Goal: Information Seeking & Learning: Learn about a topic

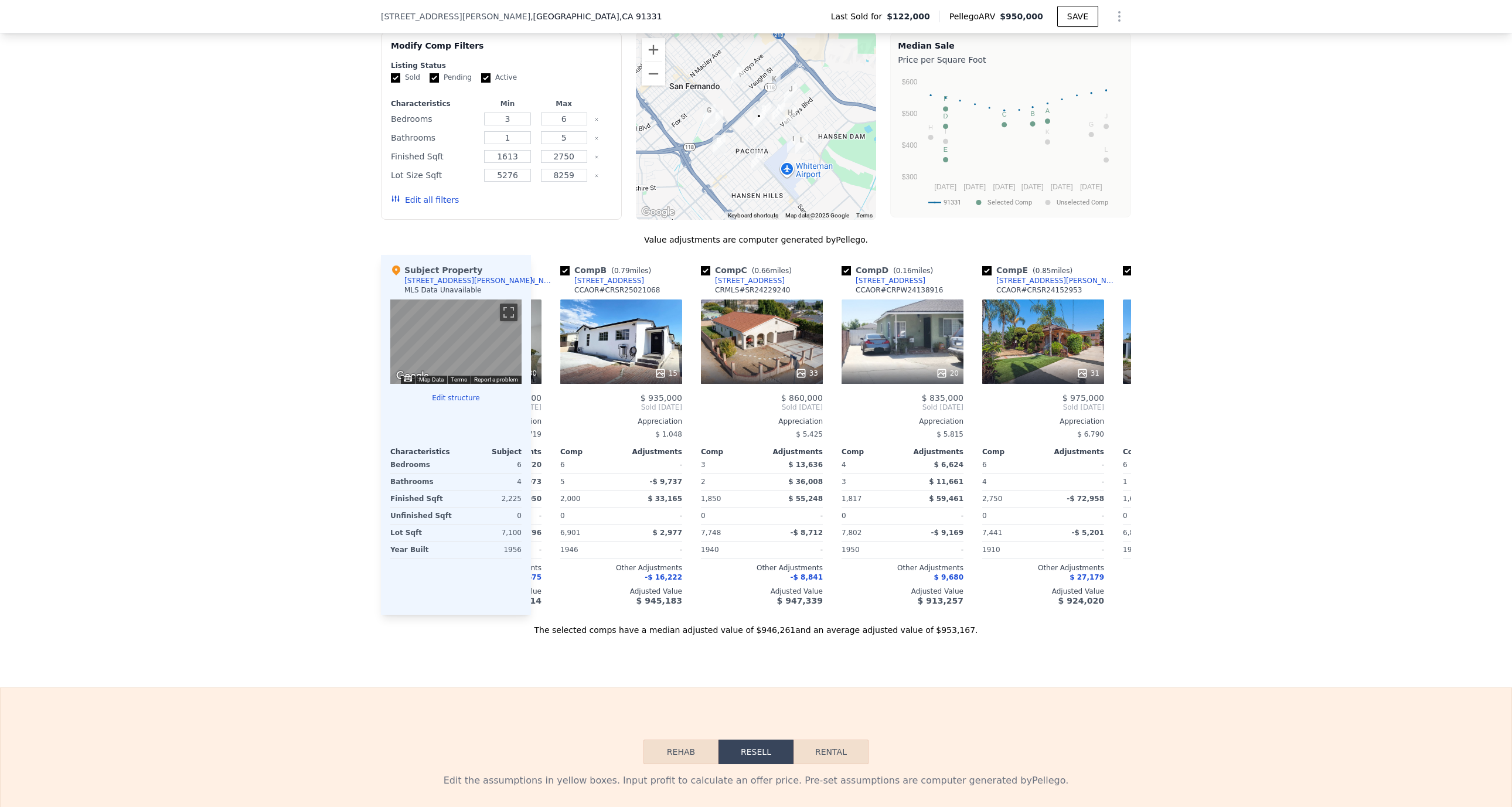
scroll to position [0, 137]
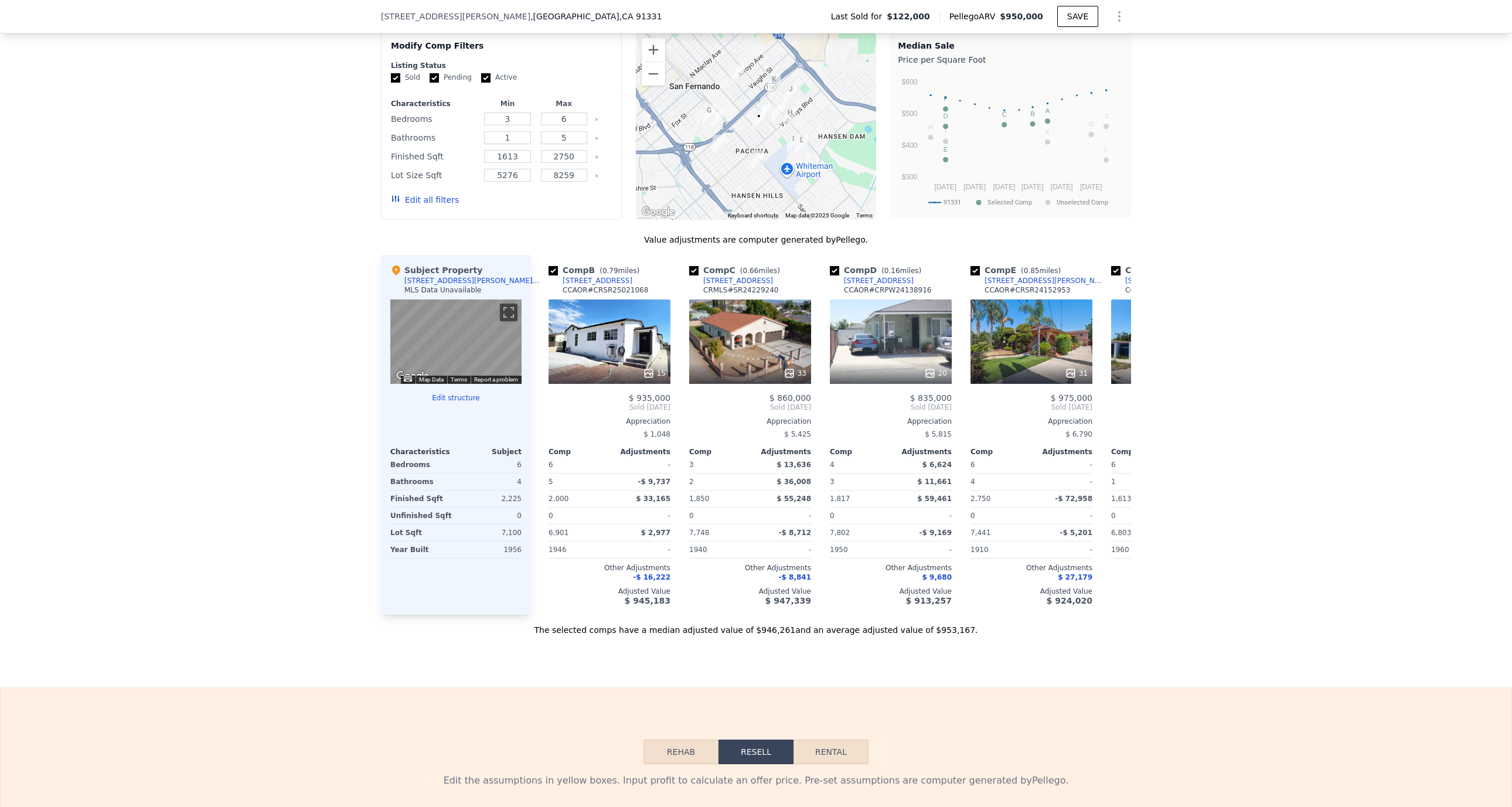
click at [1006, 360] on div "31" at bounding box center [1032, 342] width 122 height 84
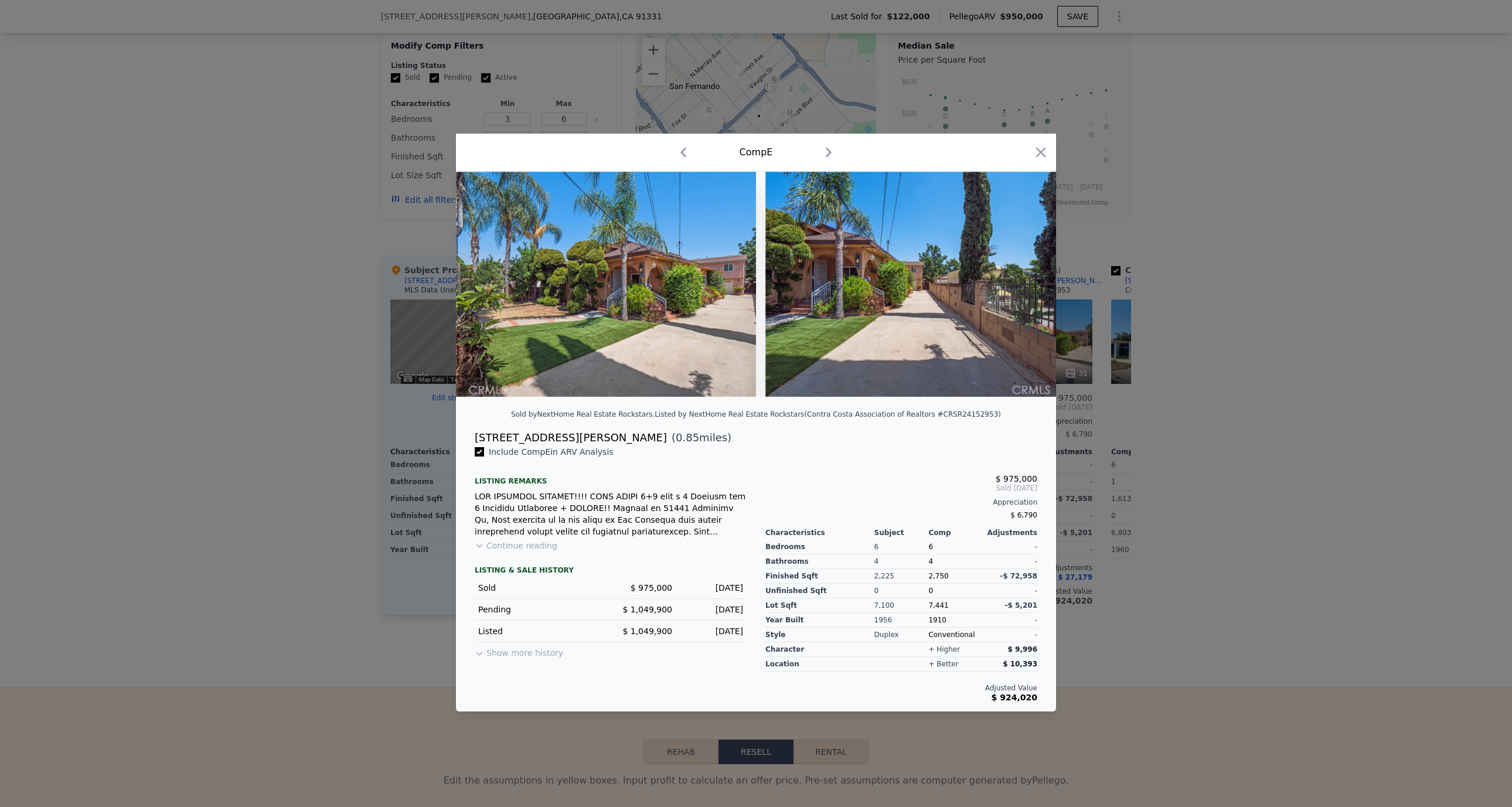
click at [1023, 279] on icon at bounding box center [1025, 284] width 7 height 12
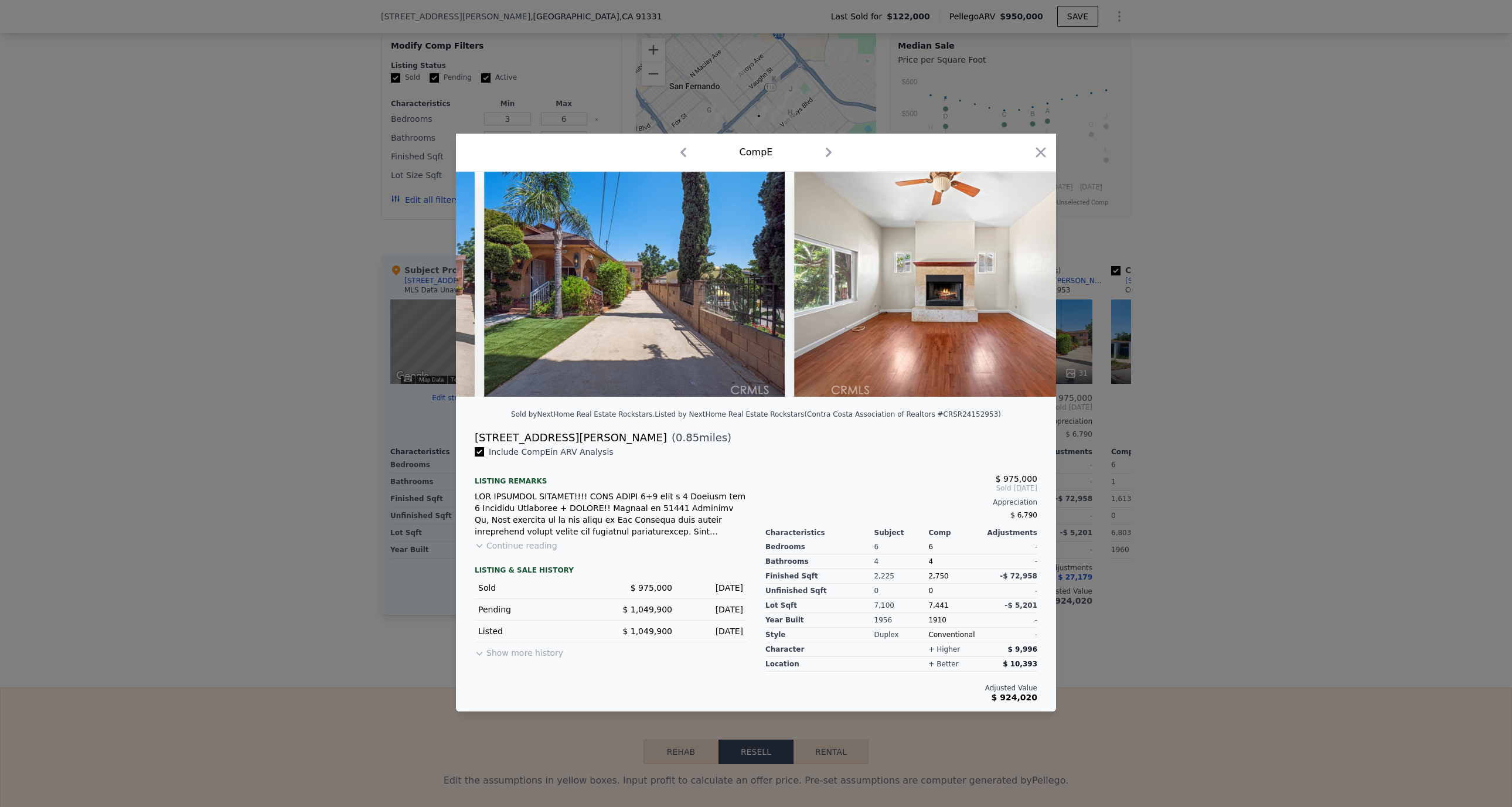
click at [1023, 279] on icon at bounding box center [1025, 284] width 7 height 12
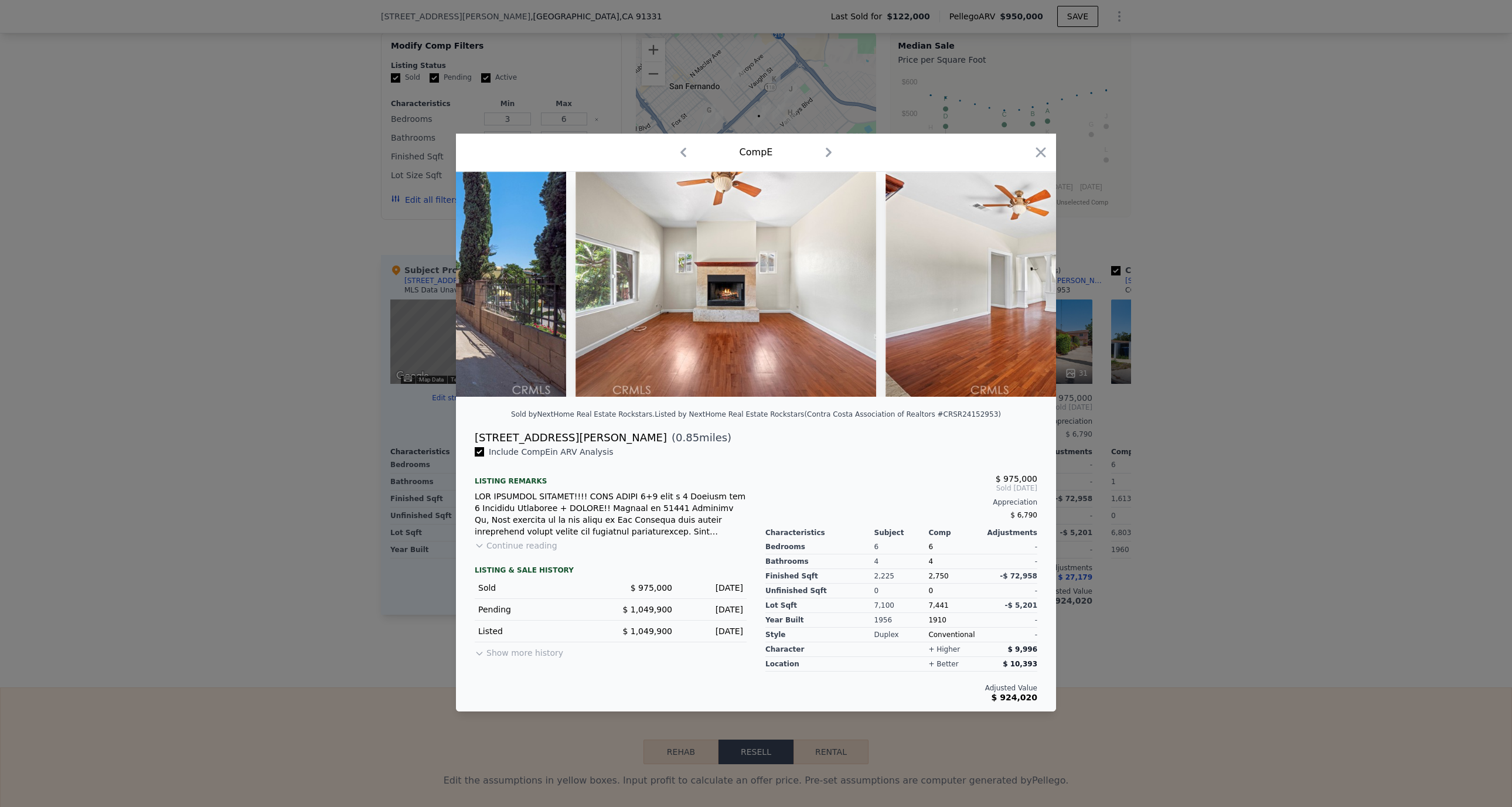
scroll to position [0, 563]
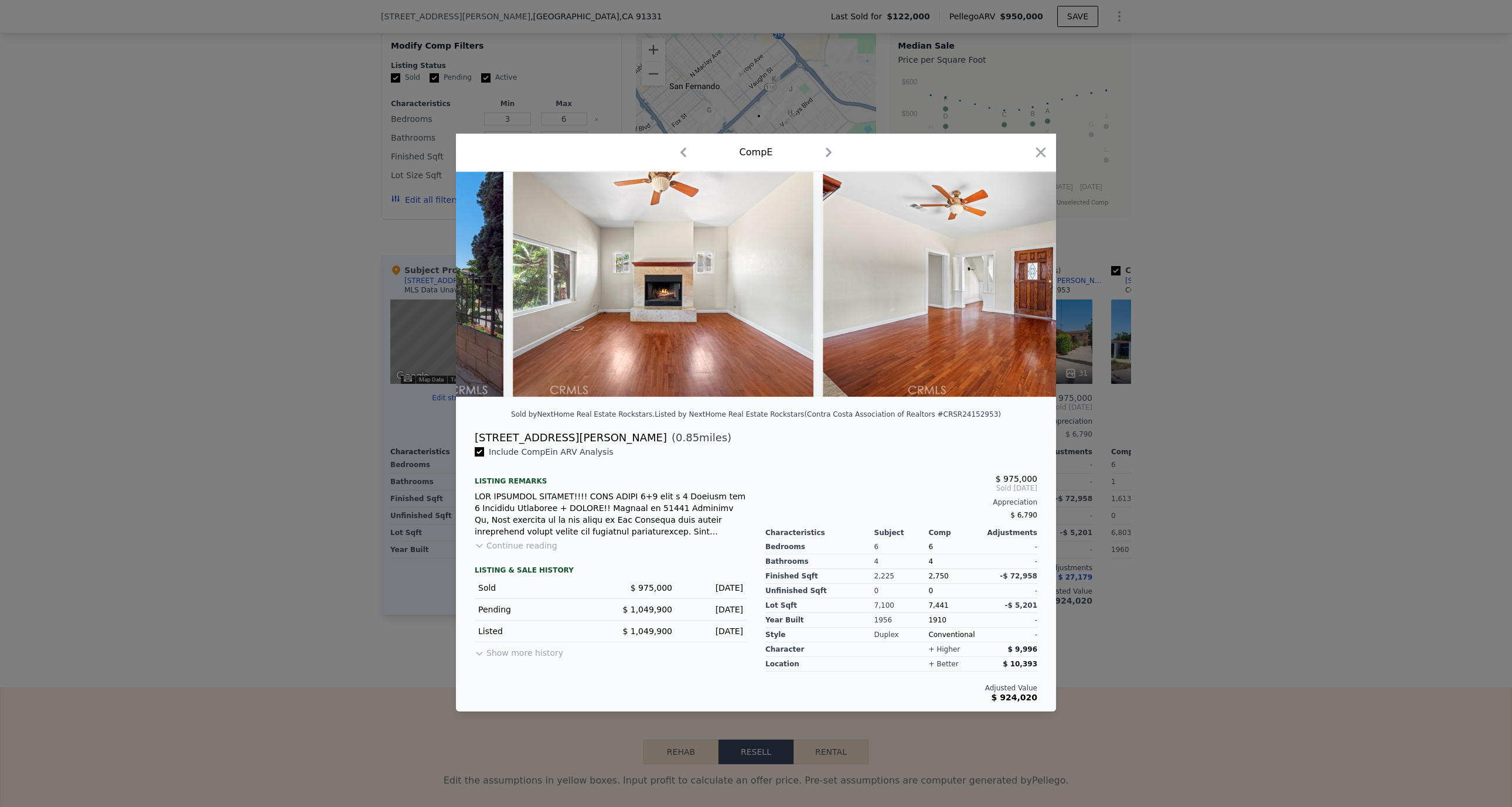
click at [1023, 279] on img at bounding box center [973, 284] width 301 height 225
click at [1021, 285] on icon at bounding box center [1025, 284] width 23 height 23
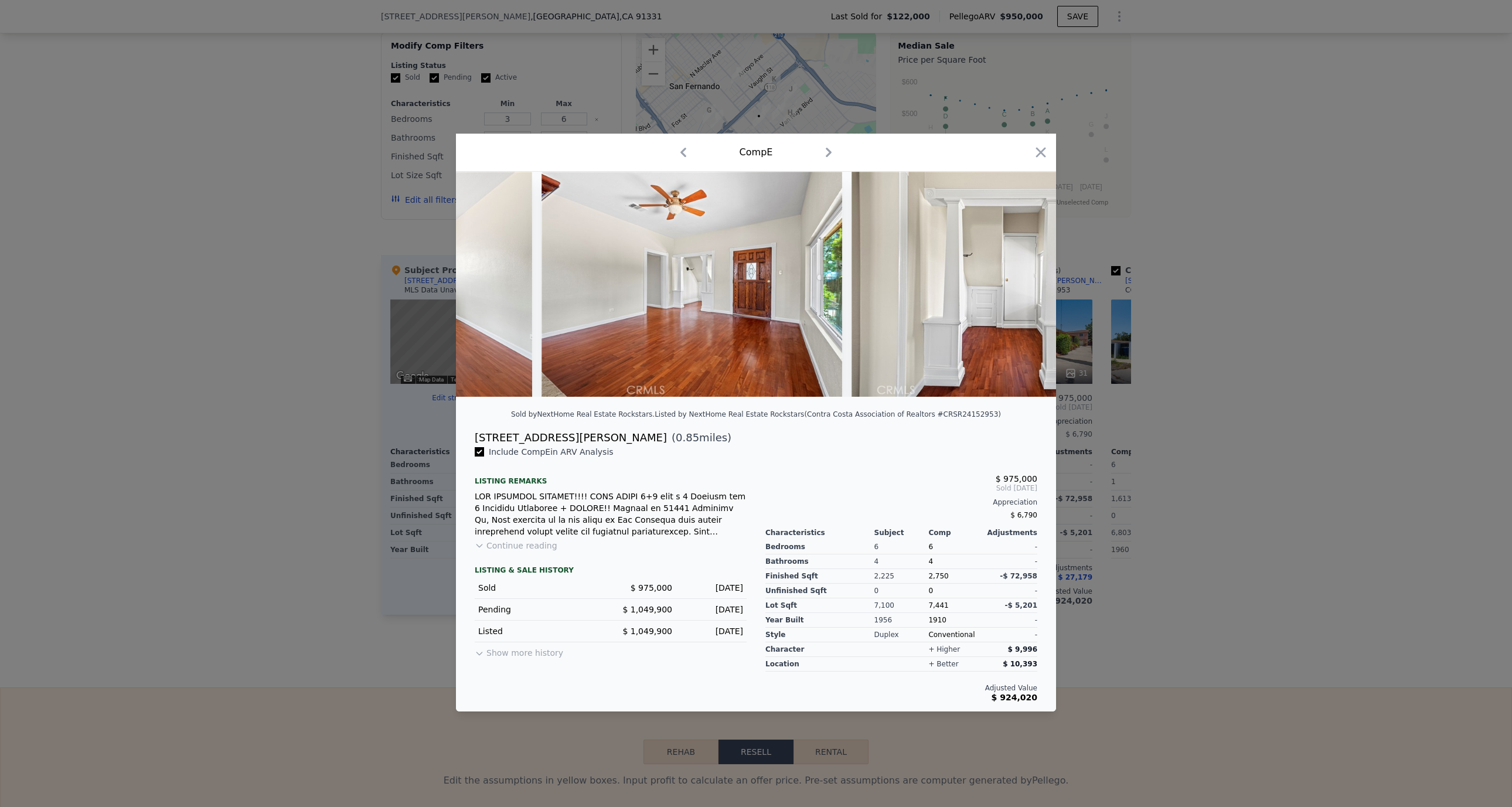
click at [1021, 285] on img at bounding box center [1001, 284] width 300 height 225
click at [1021, 285] on icon at bounding box center [1025, 284] width 23 height 23
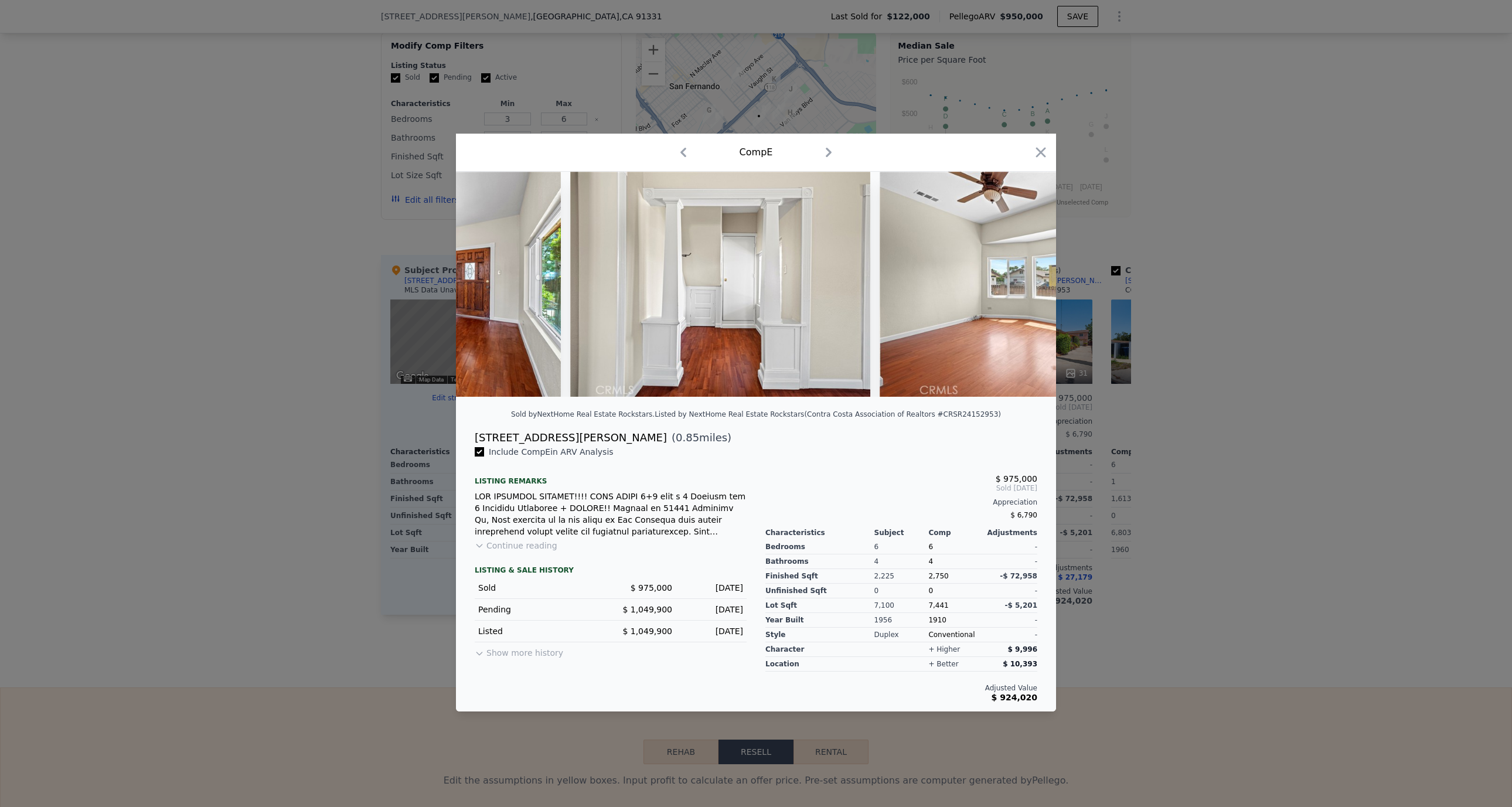
click at [1021, 285] on img at bounding box center [1030, 284] width 301 height 225
click at [1021, 285] on icon at bounding box center [1025, 284] width 23 height 23
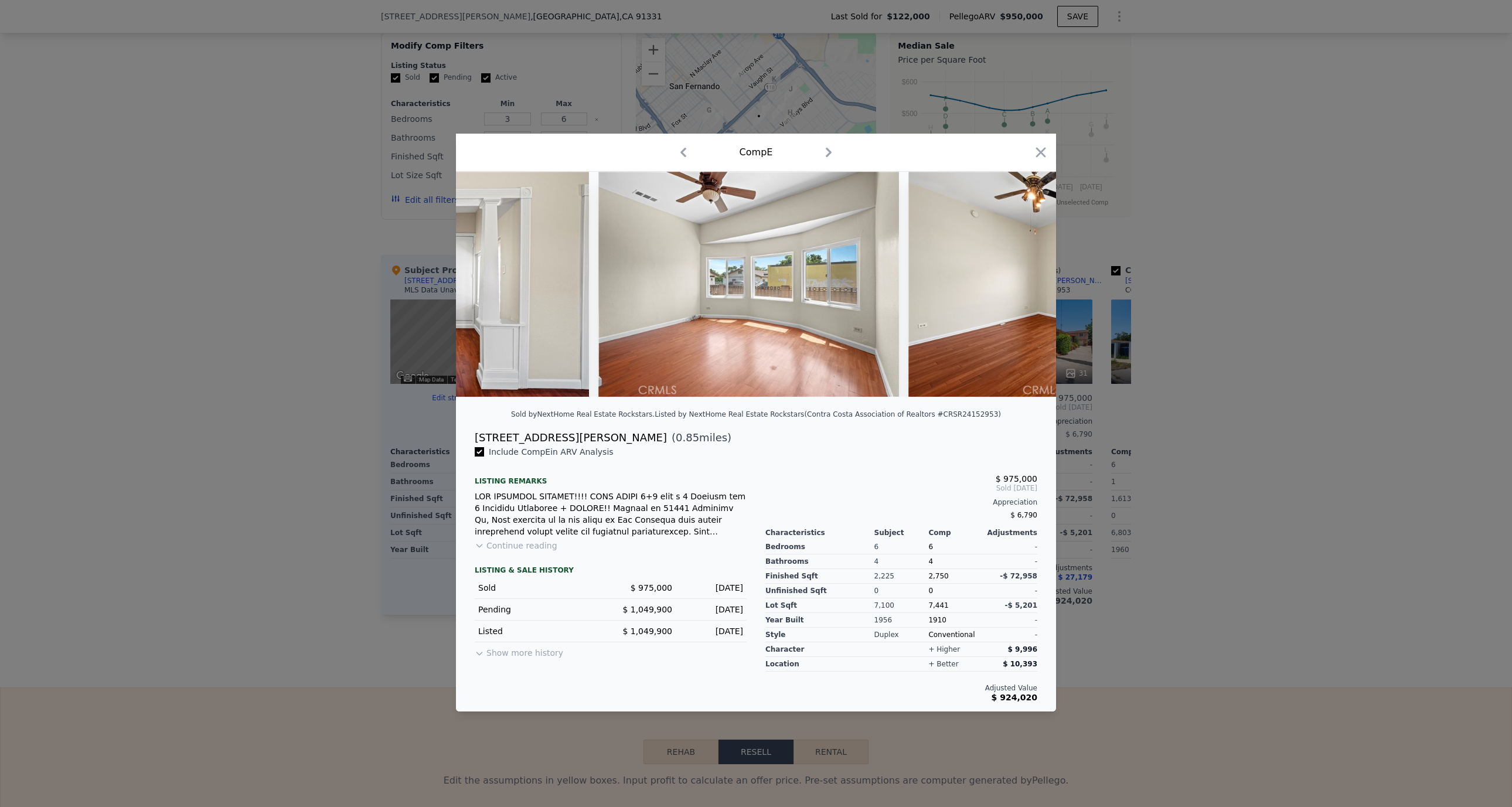
click at [1021, 285] on img at bounding box center [1058, 284] width 300 height 225
click at [1021, 285] on icon at bounding box center [1025, 284] width 23 height 23
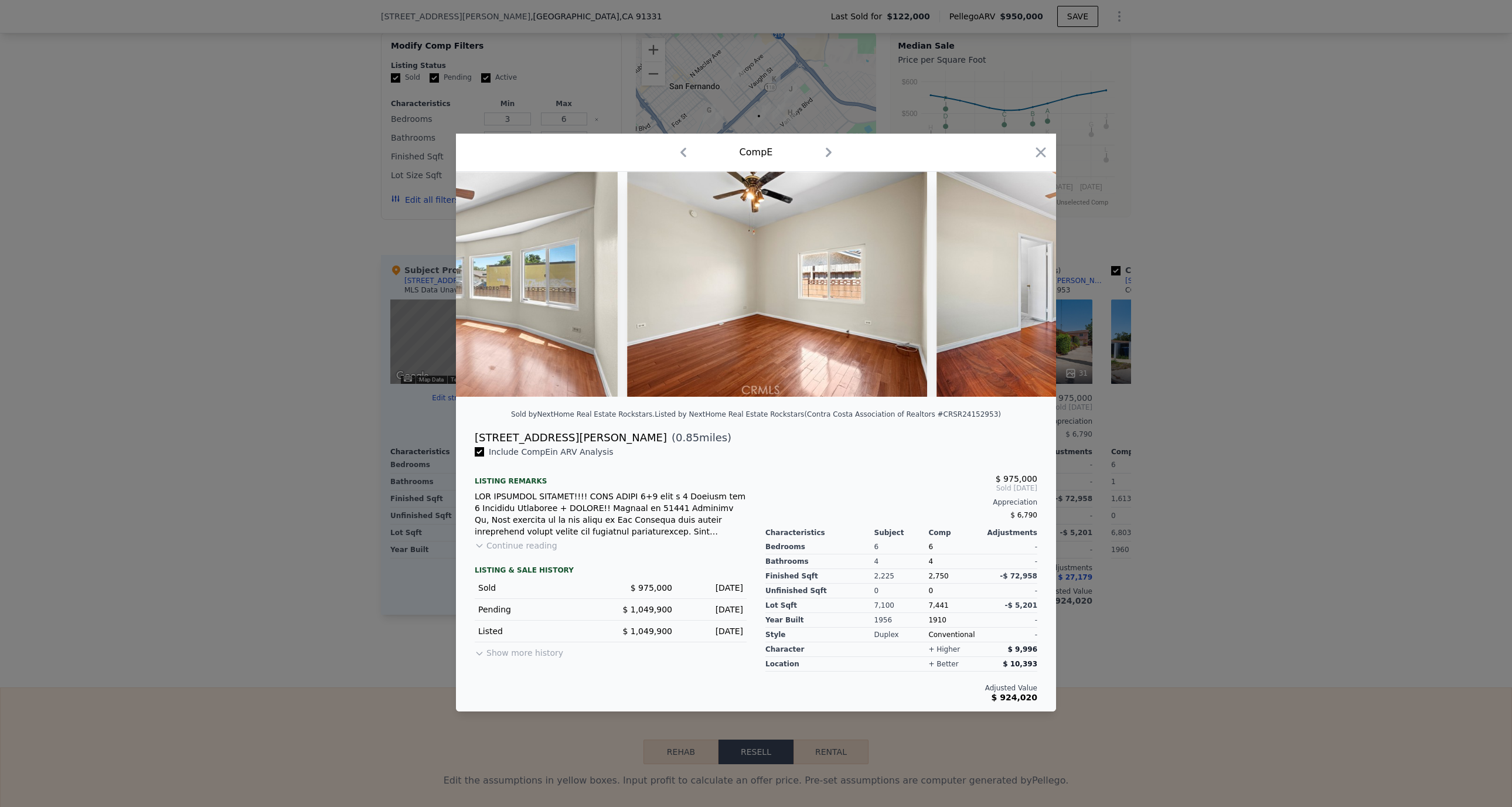
click at [1021, 285] on img at bounding box center [1086, 284] width 300 height 225
click at [1021, 285] on icon at bounding box center [1025, 284] width 23 height 23
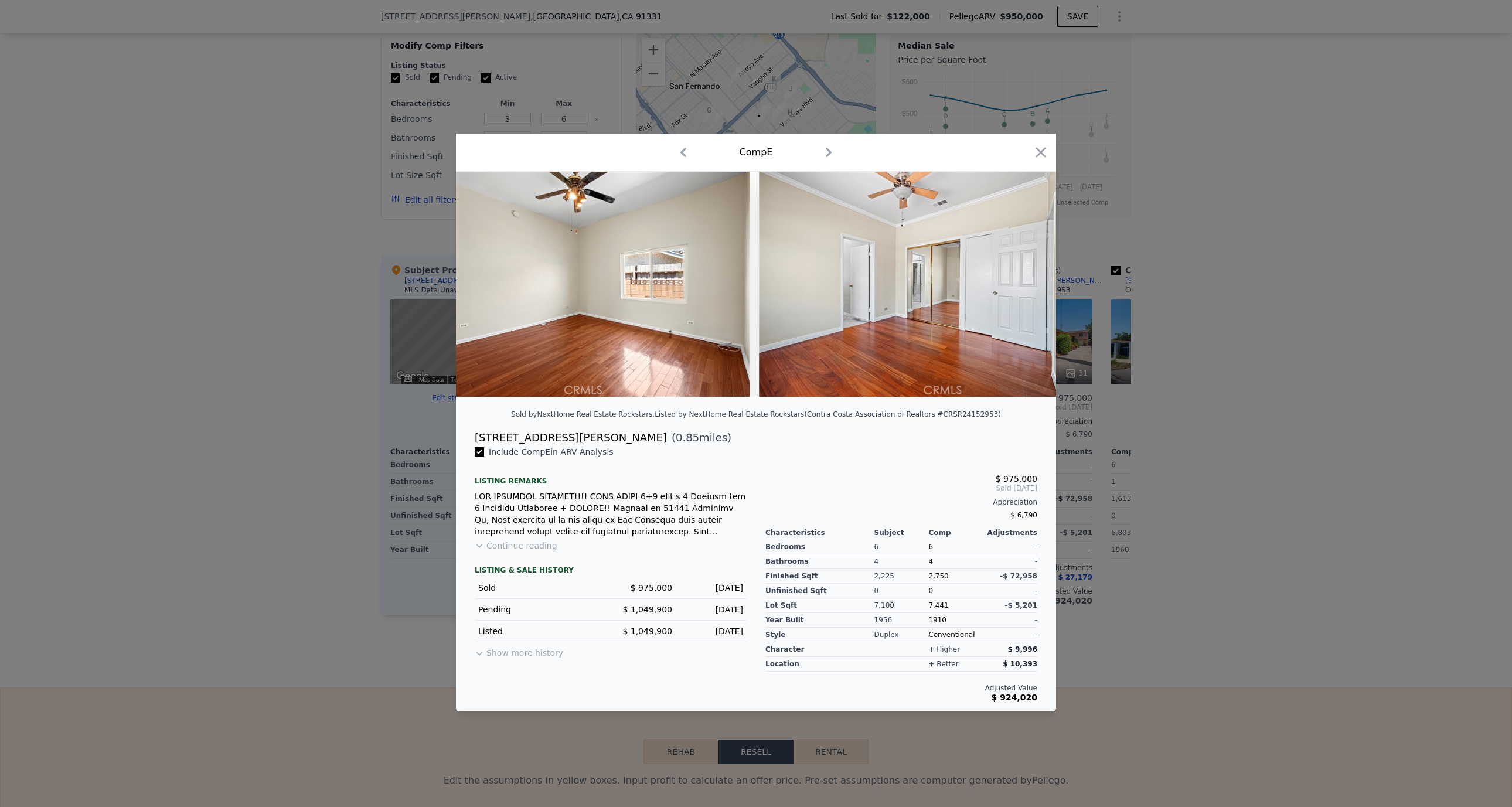
scroll to position [0, 1969]
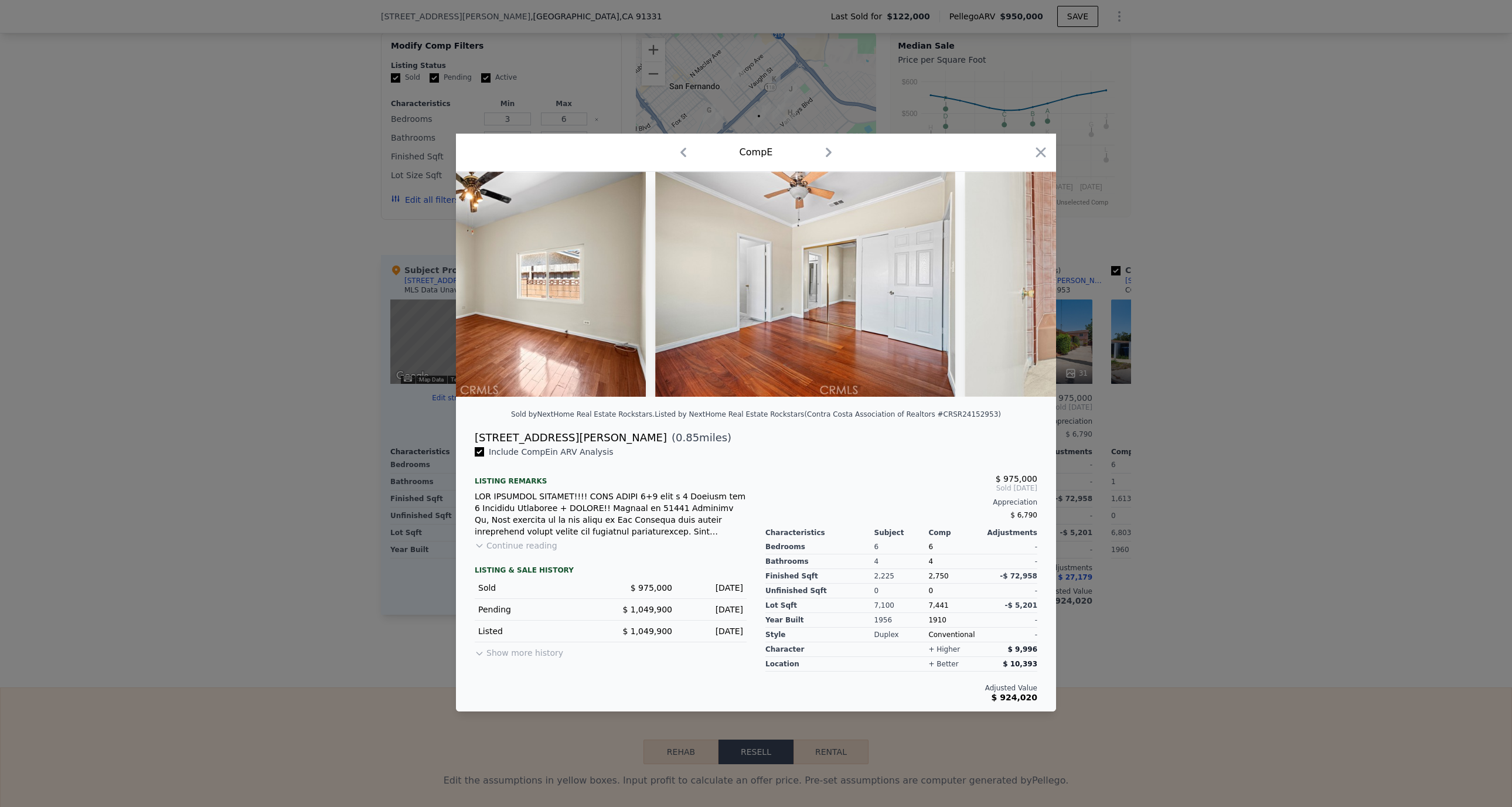
click at [1021, 285] on icon at bounding box center [1025, 284] width 23 height 23
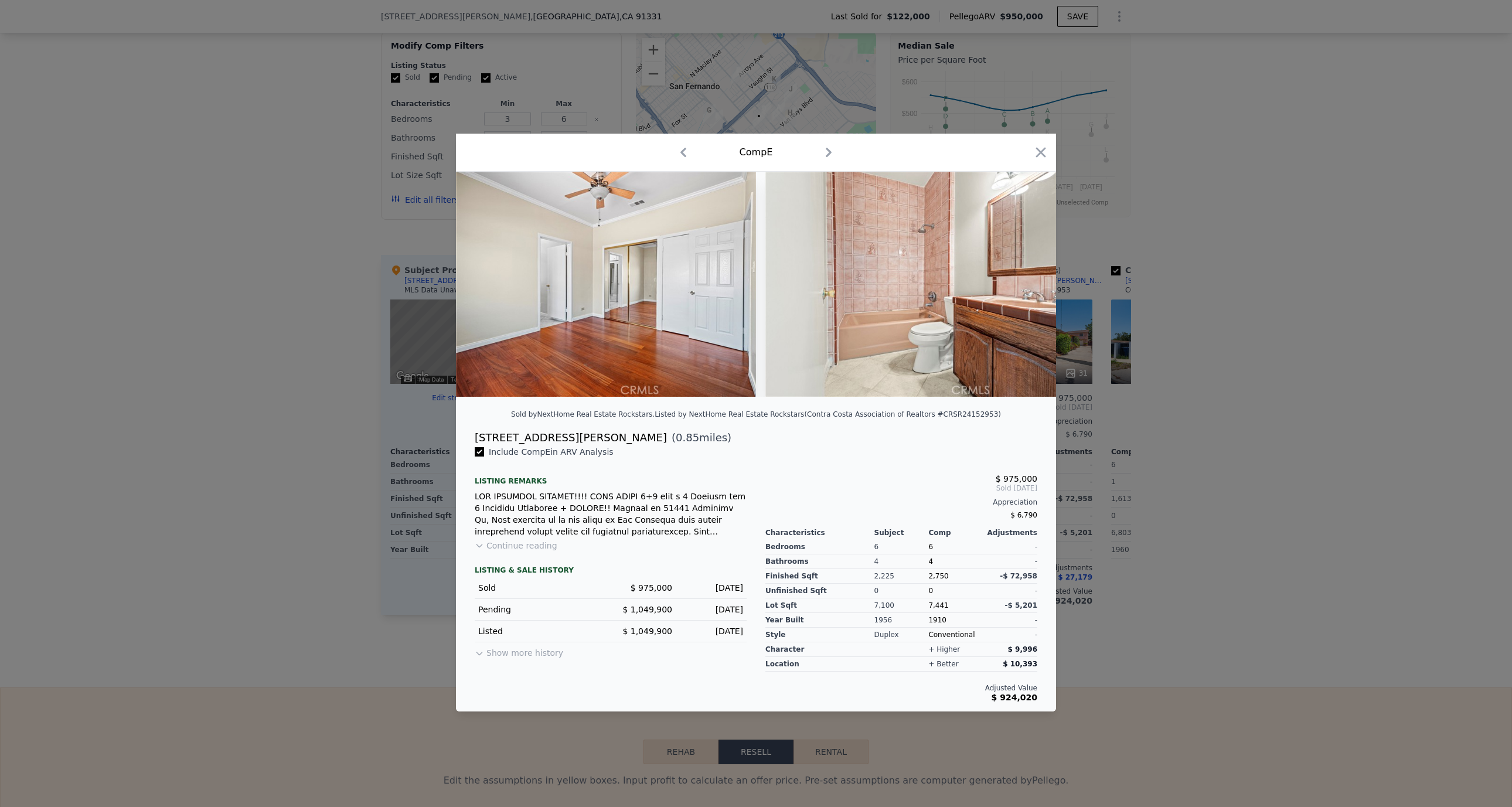
scroll to position [0, 2250]
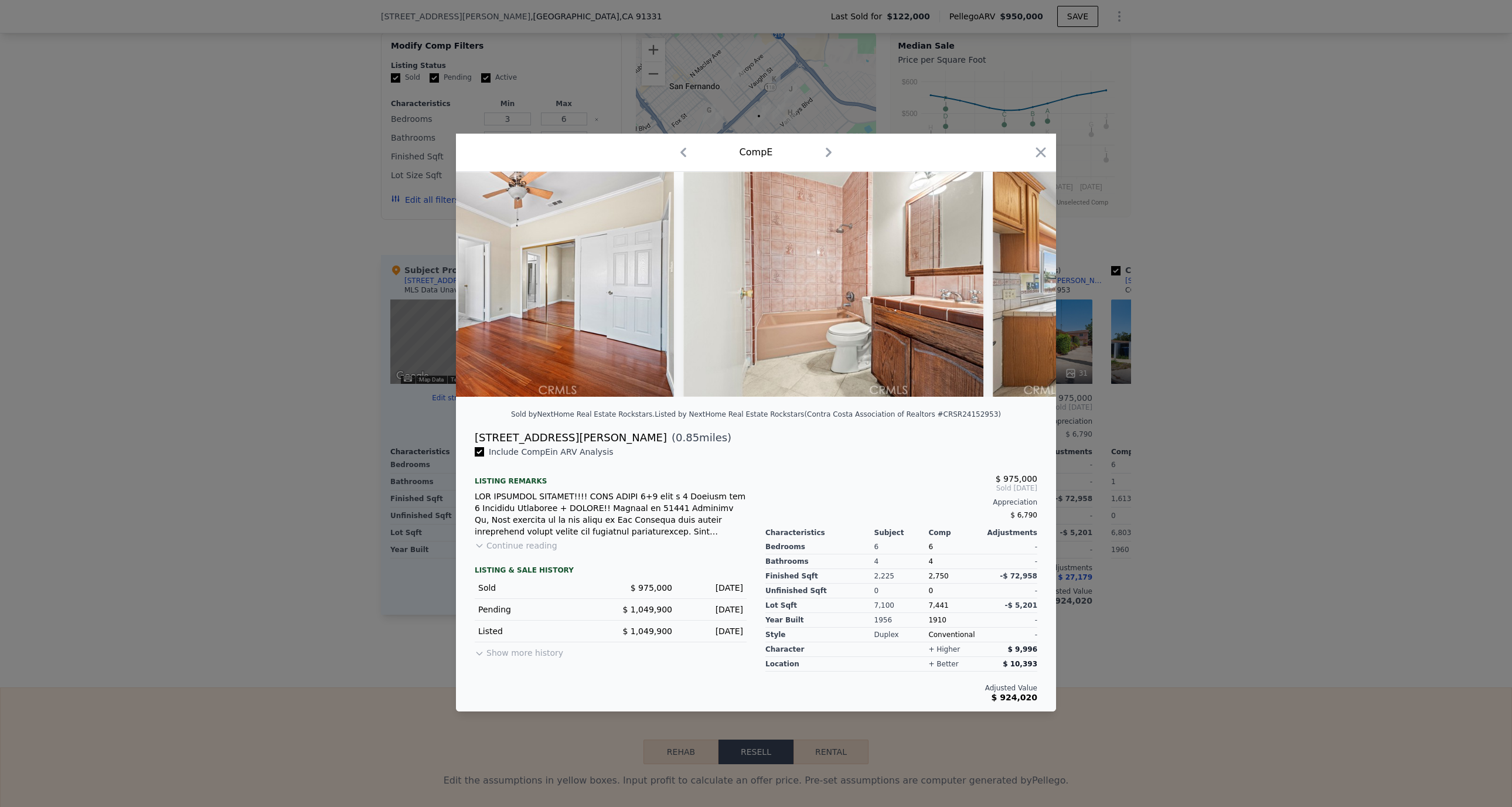
click at [1021, 285] on icon at bounding box center [1025, 284] width 23 height 23
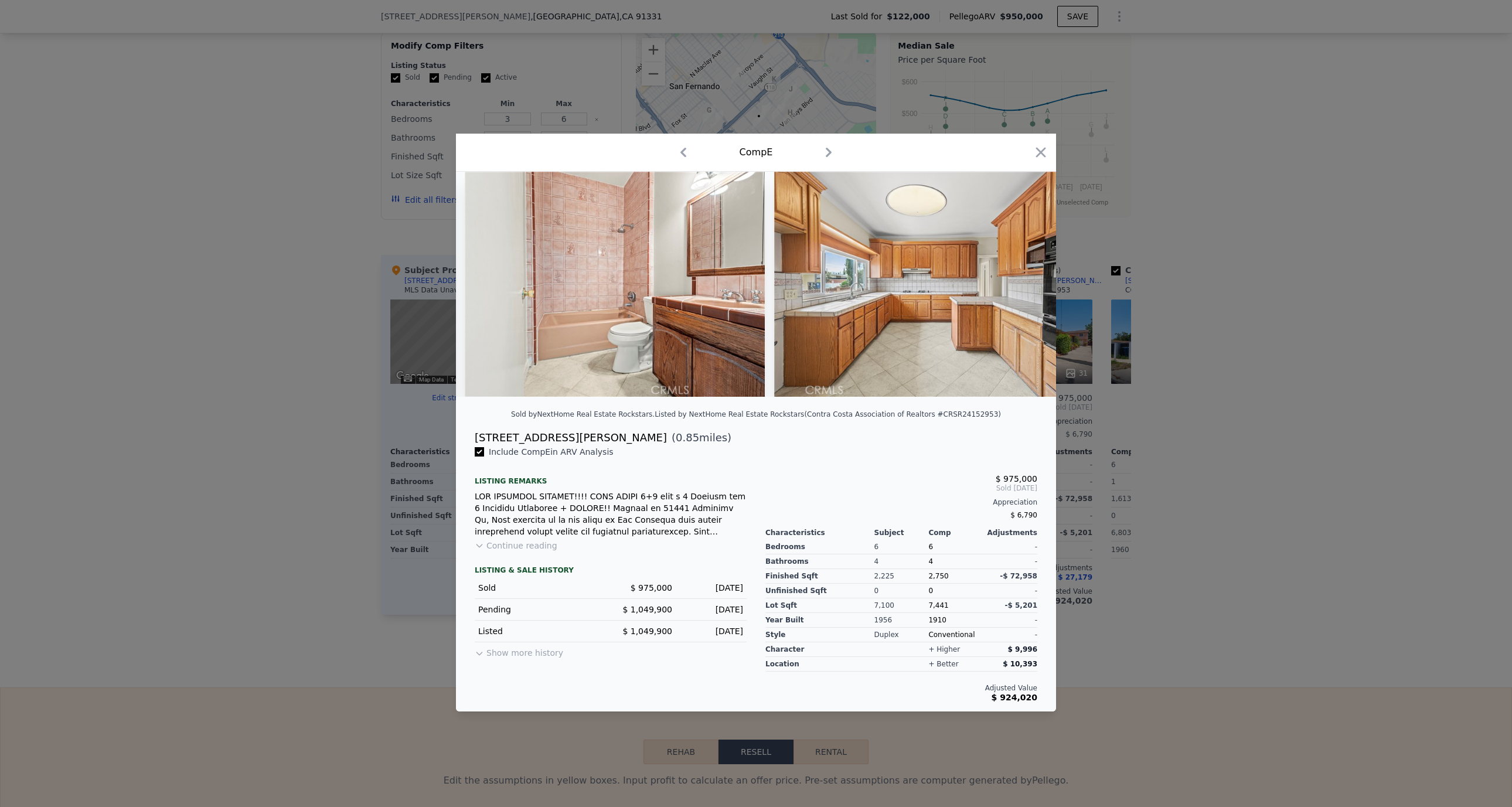
scroll to position [0, 2532]
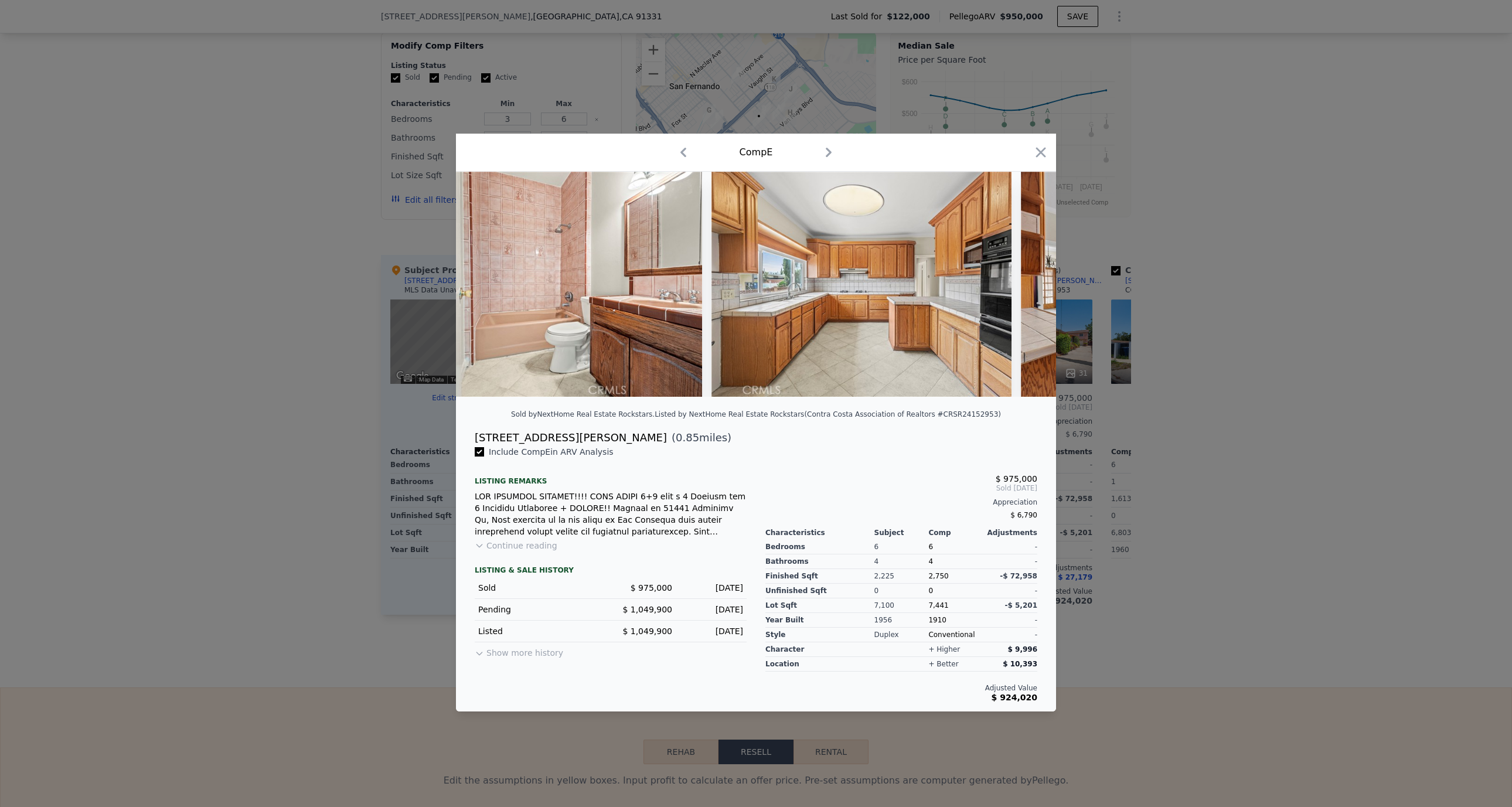
click at [1021, 285] on icon at bounding box center [1025, 284] width 23 height 23
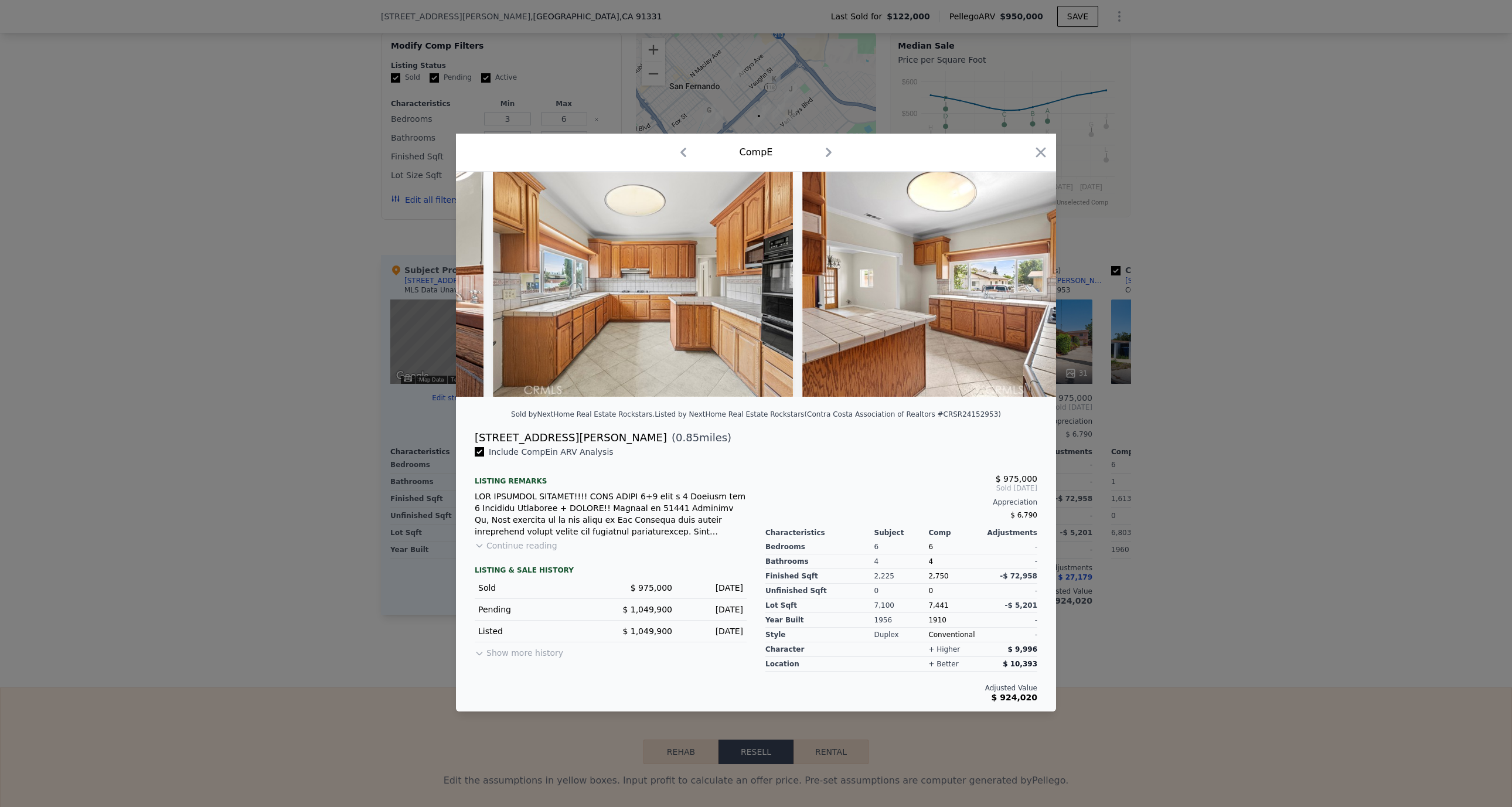
scroll to position [0, 2812]
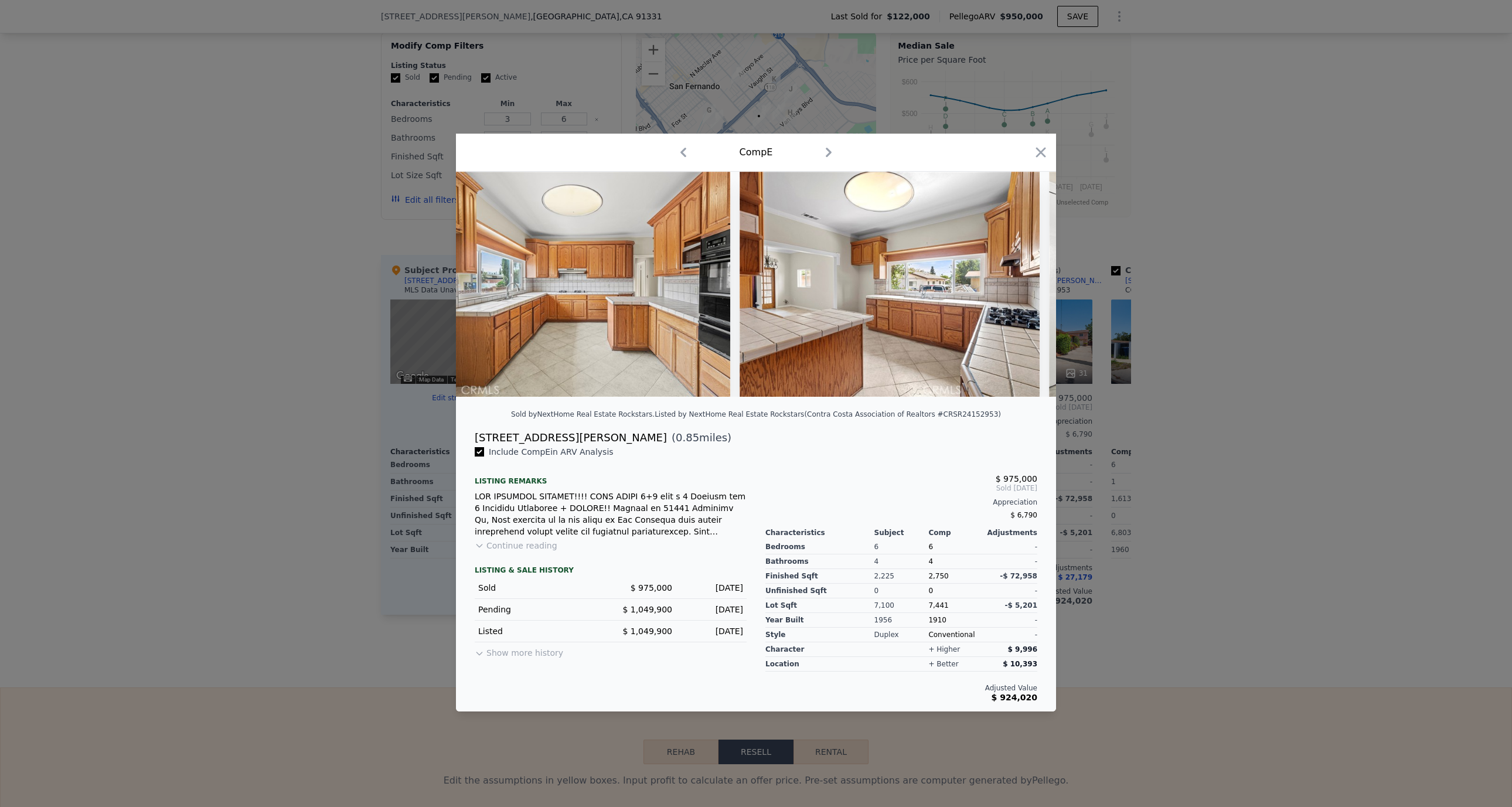
click at [1021, 285] on icon at bounding box center [1025, 284] width 23 height 23
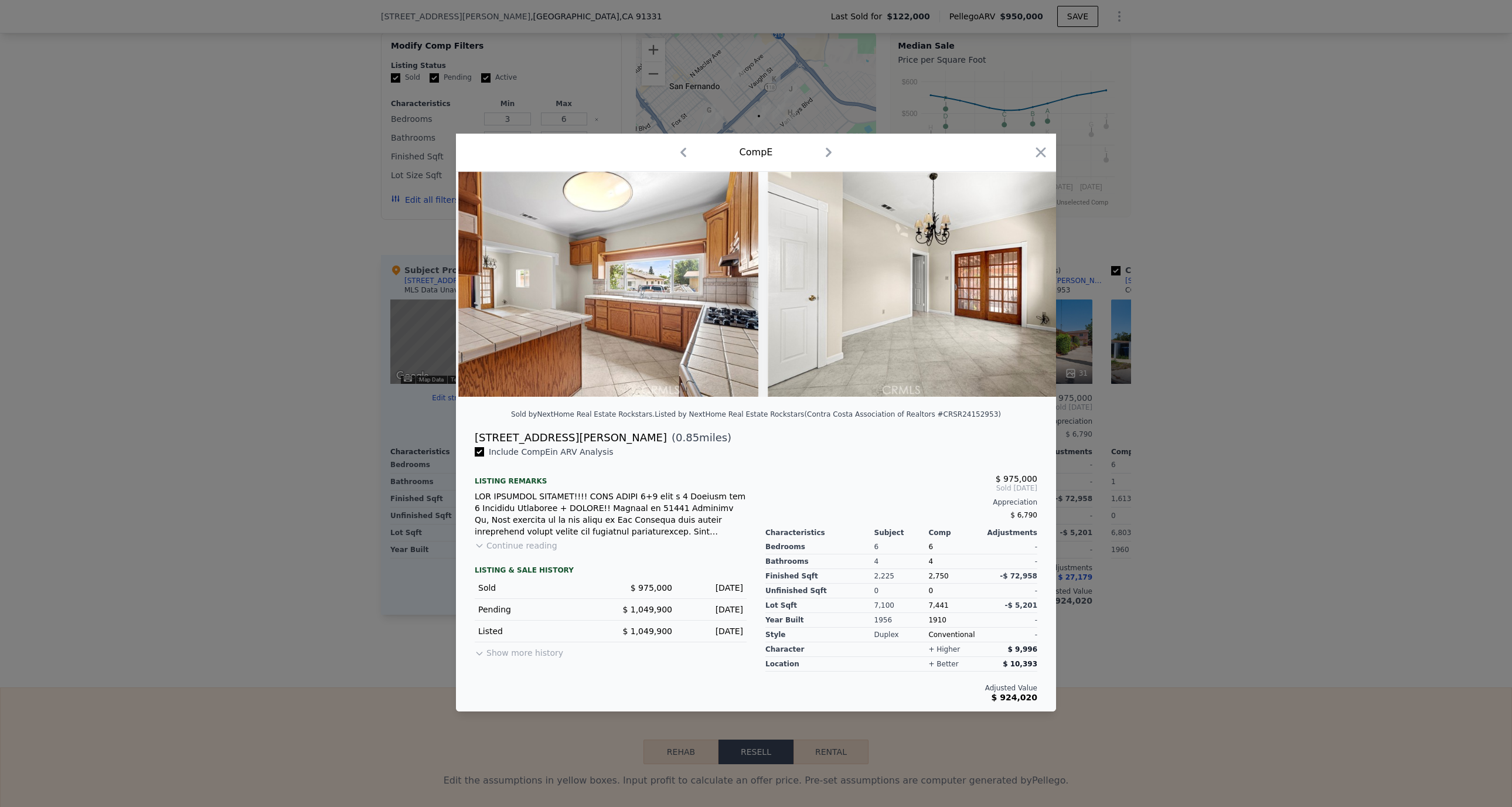
click at [1021, 285] on icon at bounding box center [1025, 284] width 23 height 23
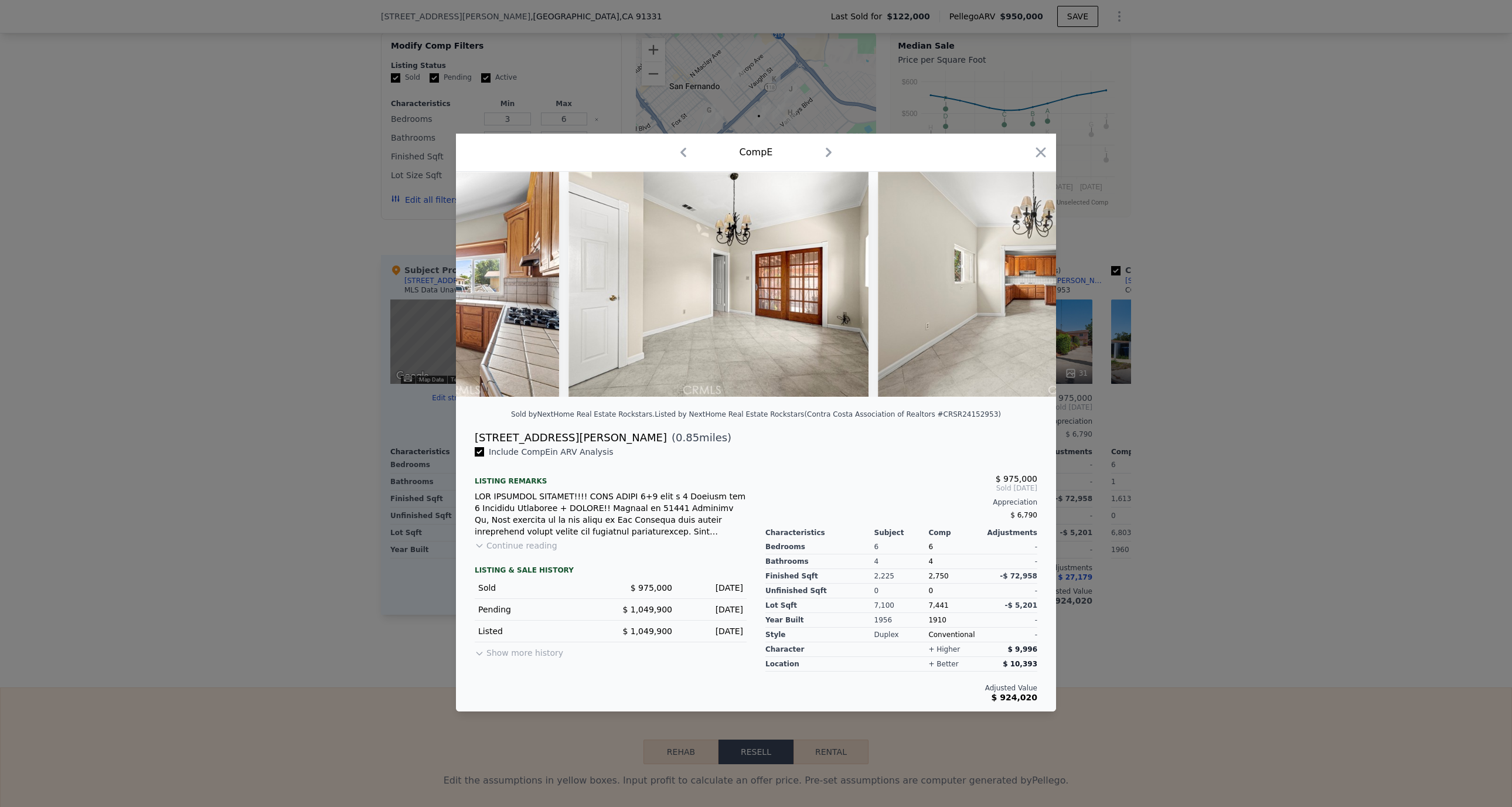
scroll to position [0, 3375]
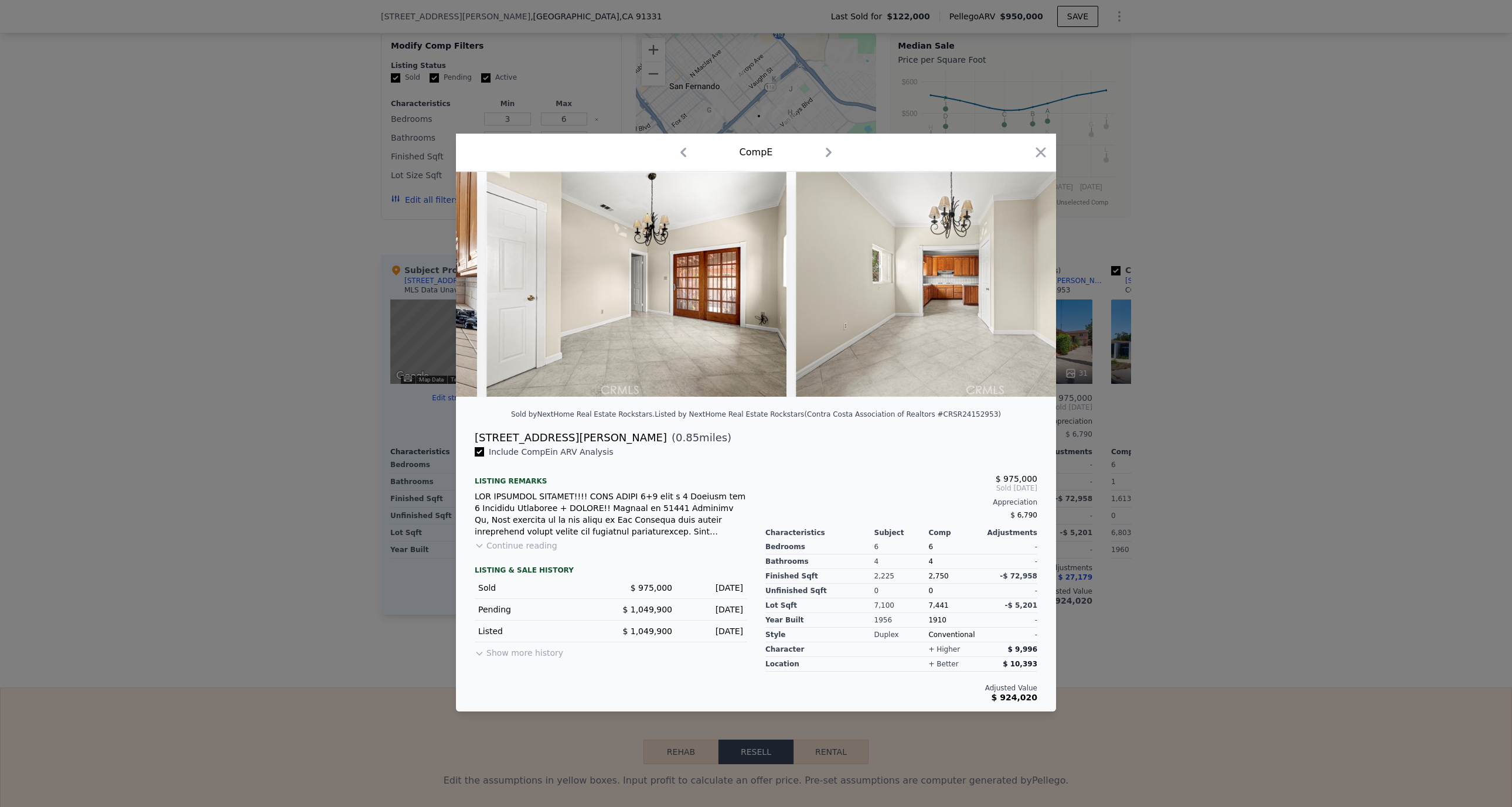
click at [1021, 285] on div at bounding box center [755, 284] width 600 height 225
click at [1021, 285] on icon at bounding box center [1025, 284] width 23 height 23
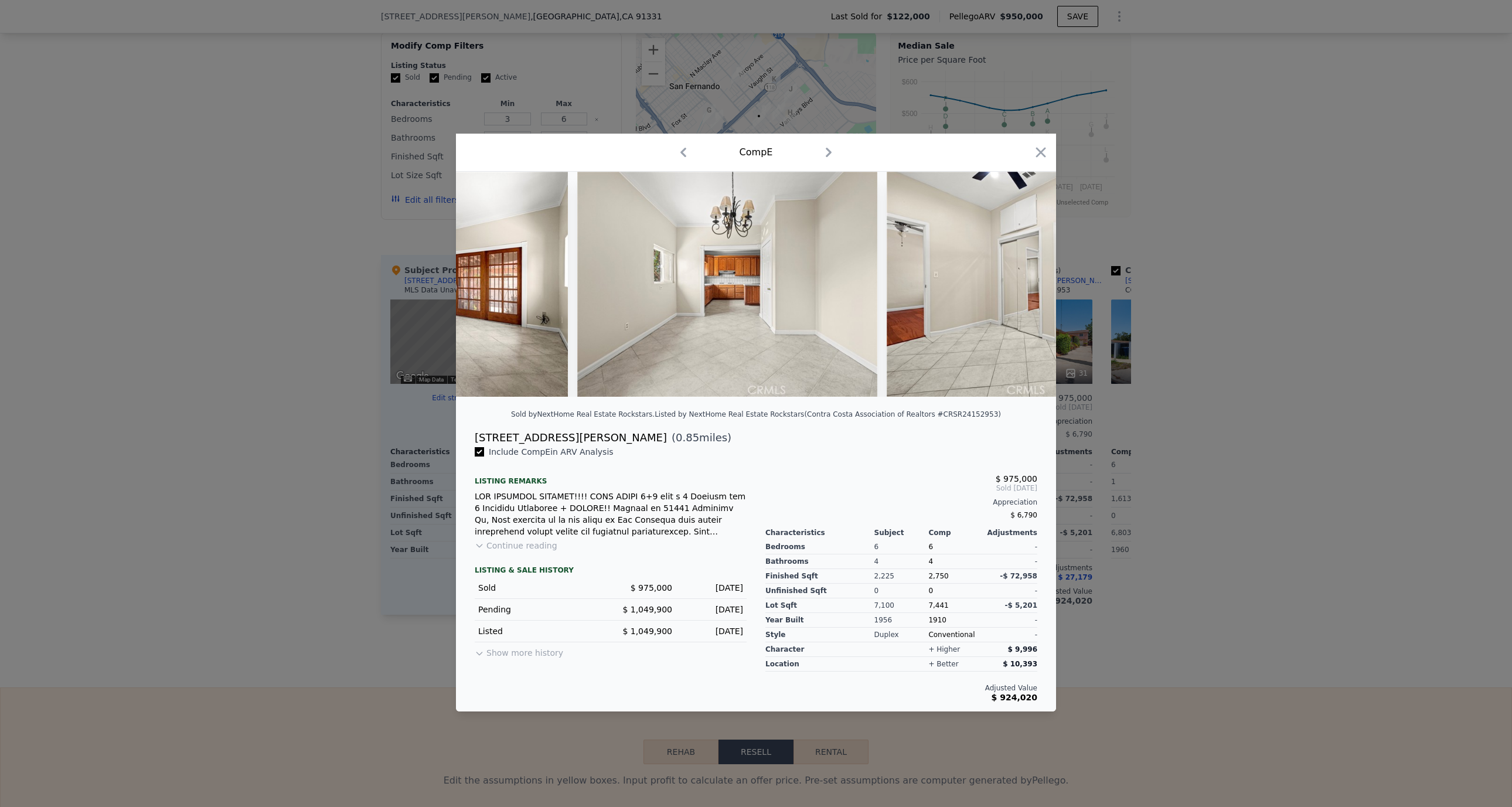
scroll to position [0, 3657]
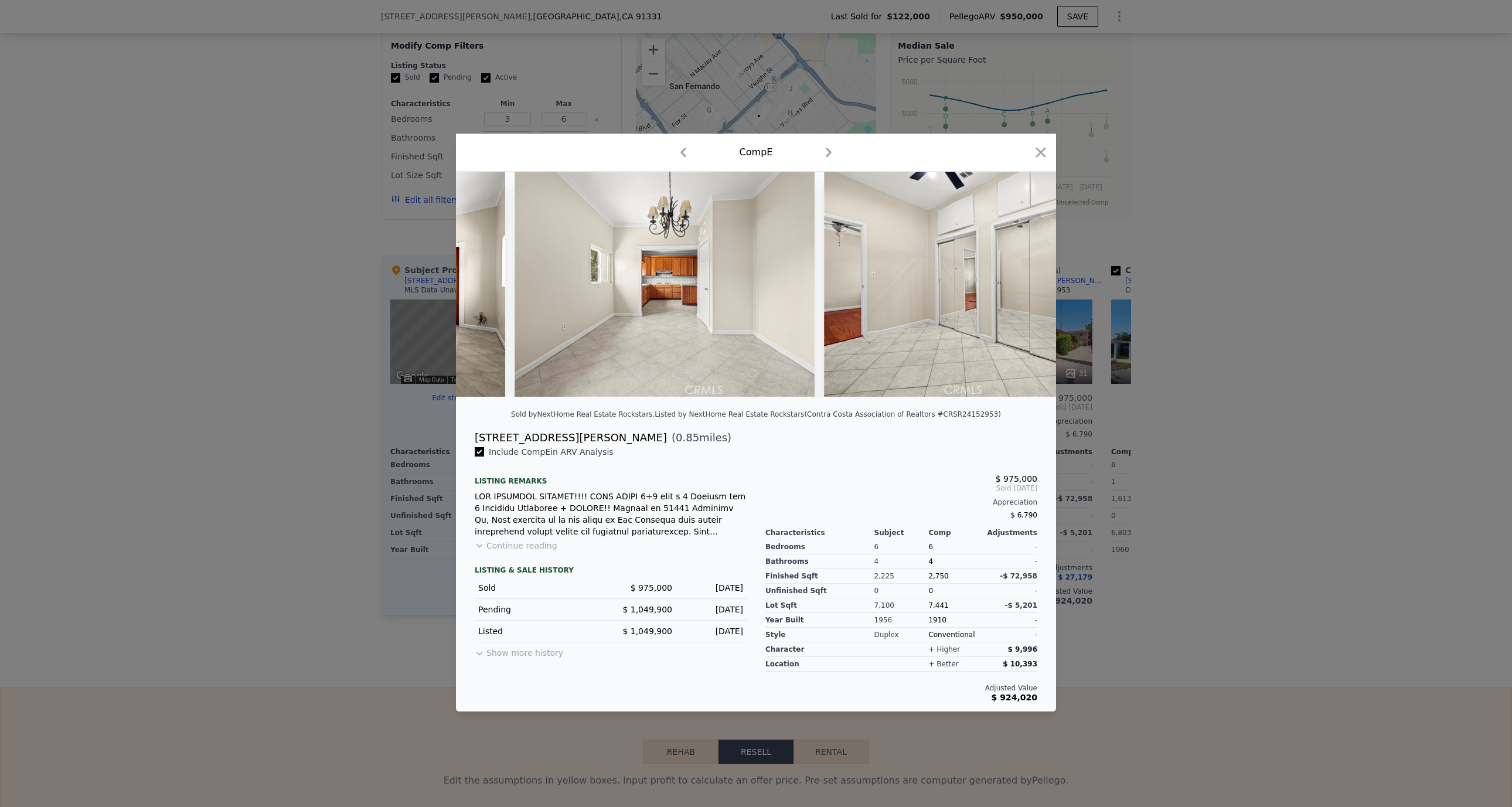
click at [681, 149] on icon "button" at bounding box center [684, 152] width 19 height 19
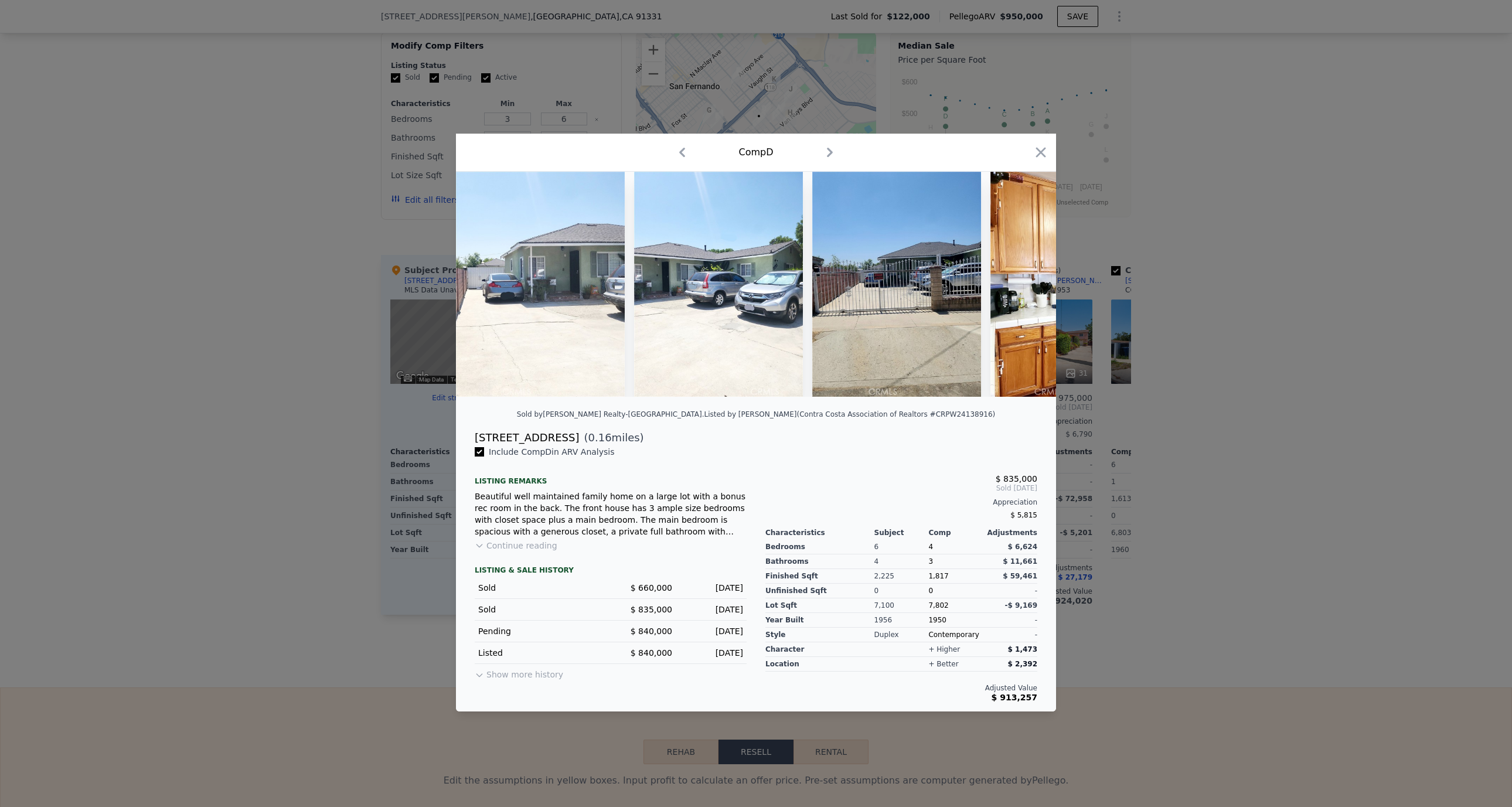
click at [681, 149] on icon "button" at bounding box center [682, 152] width 19 height 19
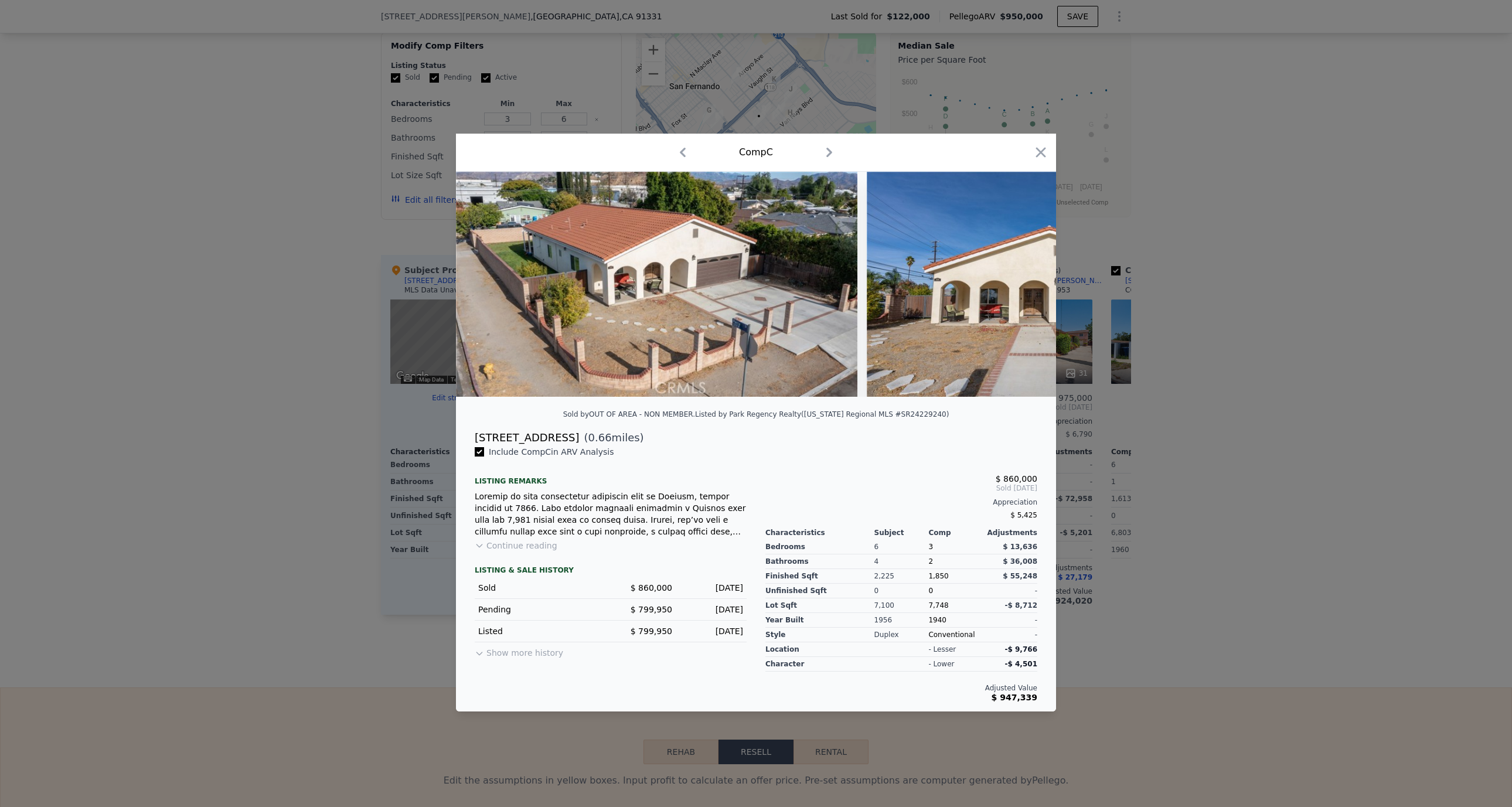
click at [681, 149] on icon "button" at bounding box center [683, 152] width 19 height 19
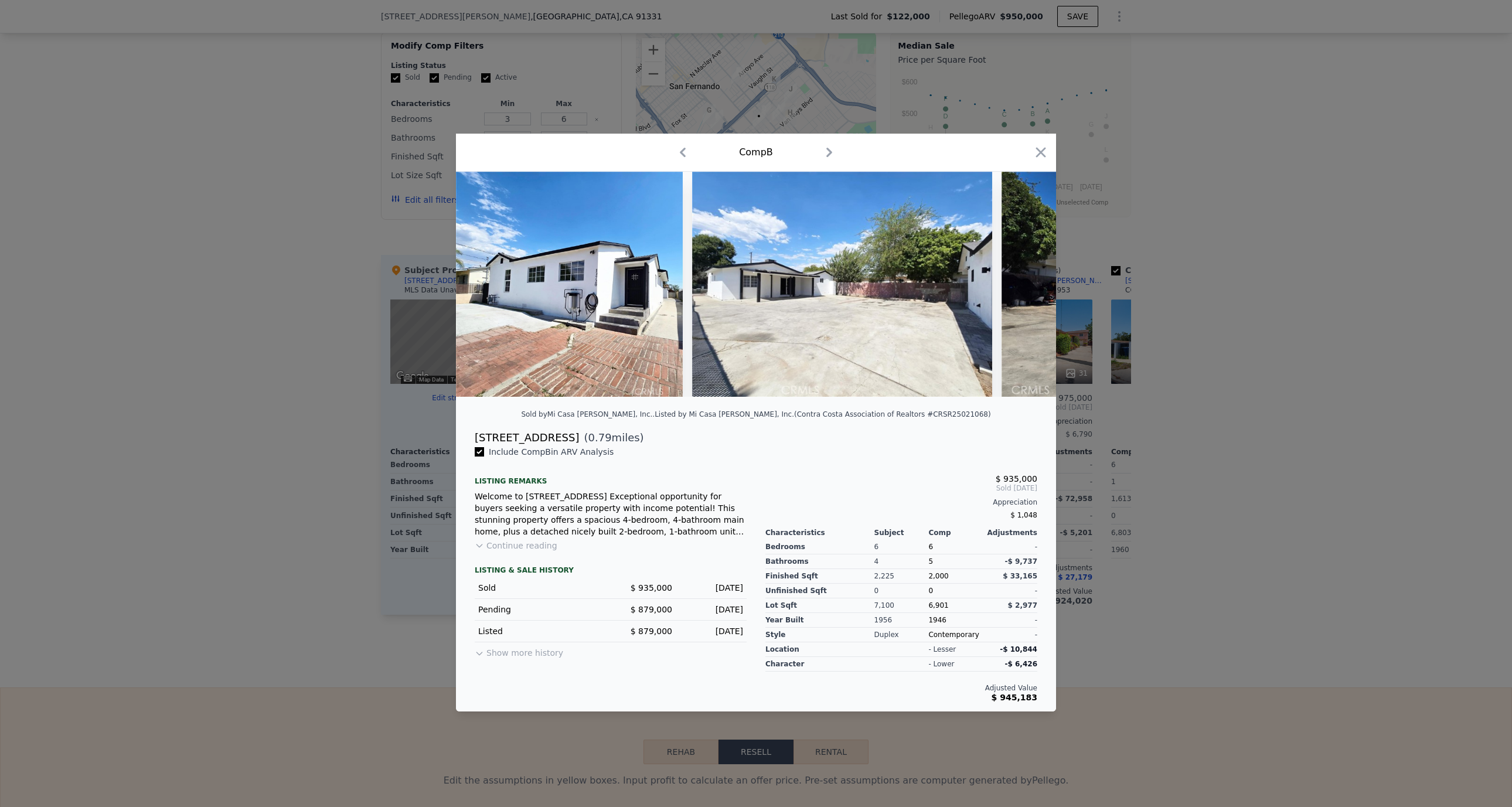
click at [1033, 283] on img at bounding box center [1151, 284] width 300 height 225
click at [538, 548] on button "Continue reading" at bounding box center [516, 545] width 82 height 12
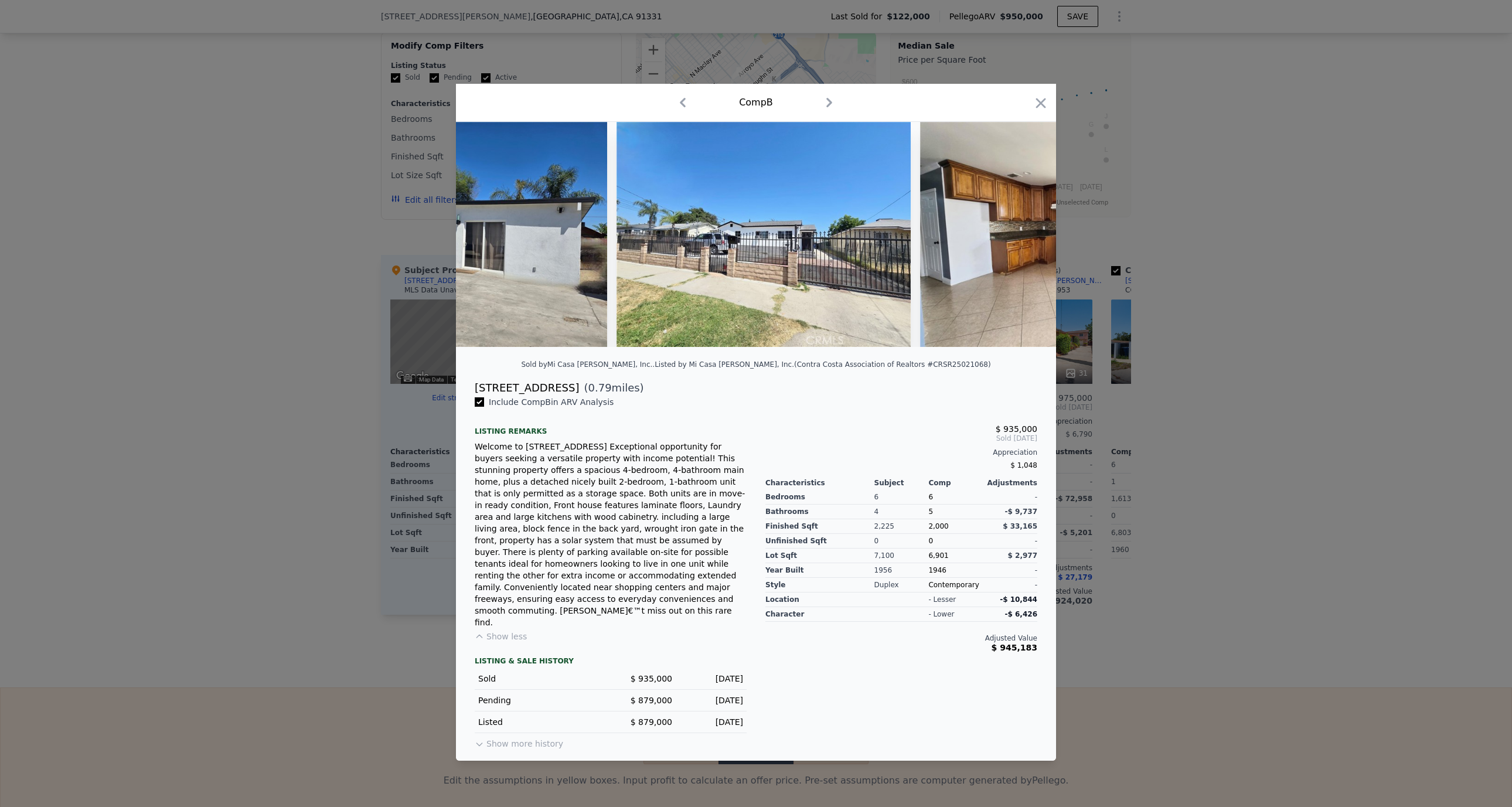
scroll to position [0, 764]
